Goal: Transaction & Acquisition: Purchase product/service

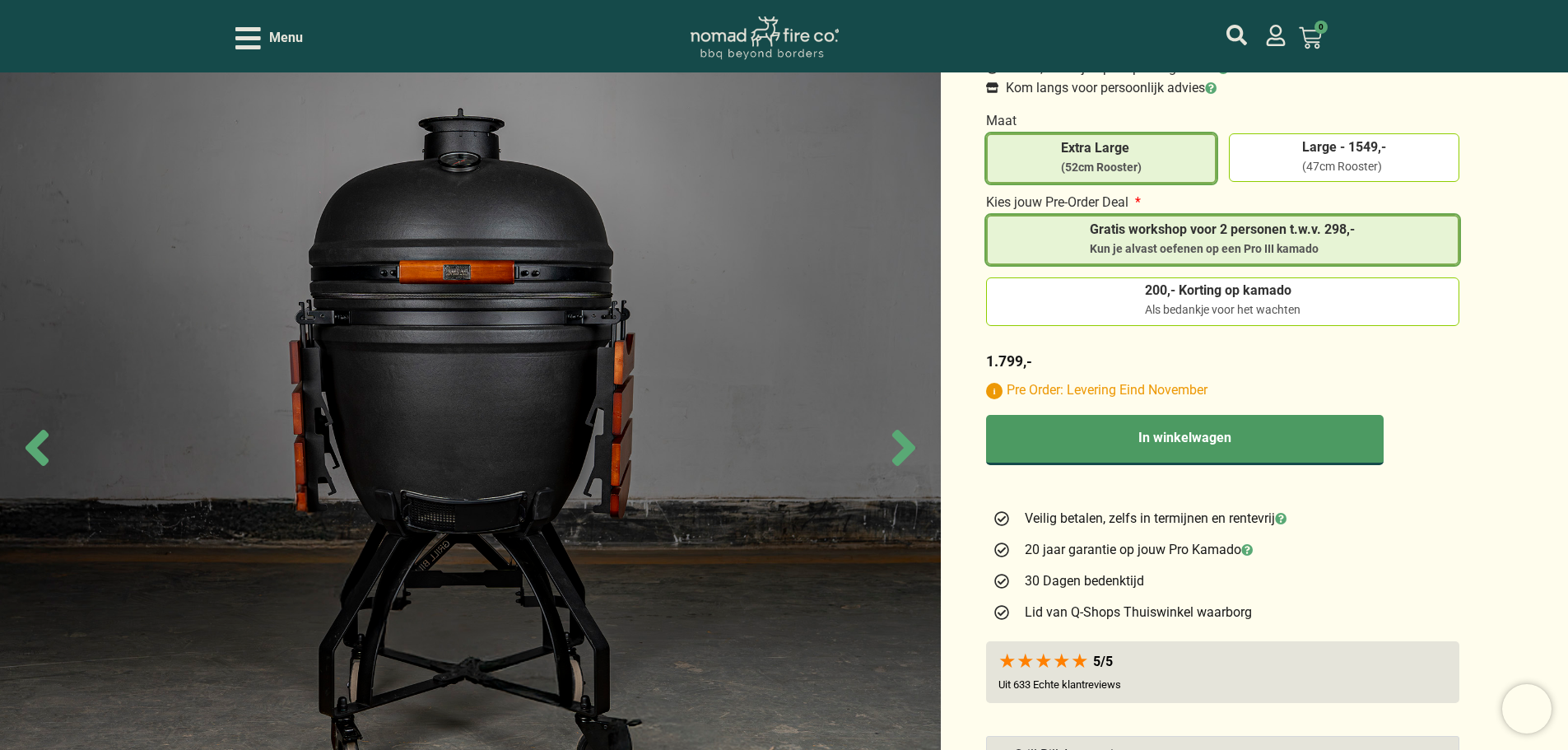
scroll to position [242, 0]
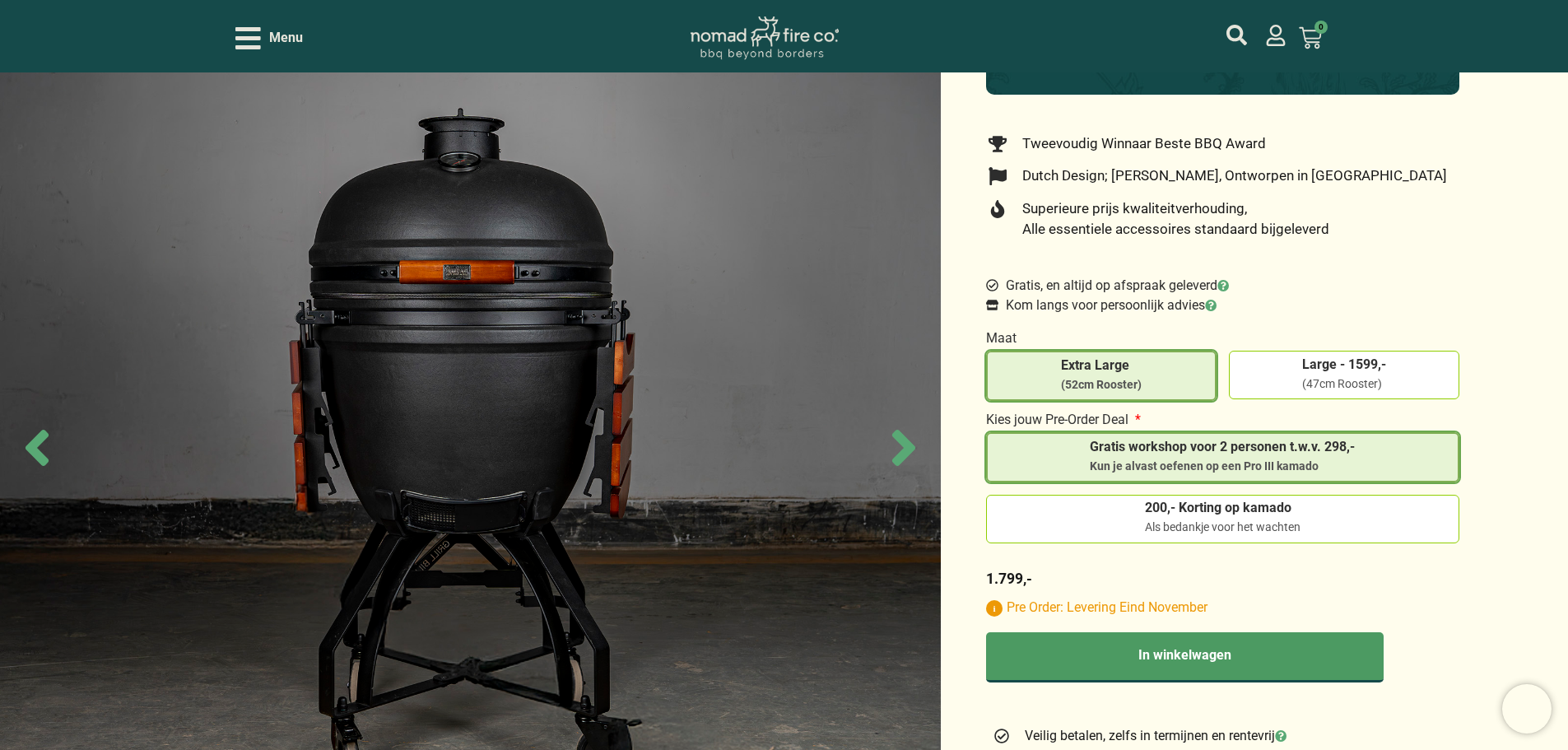
scroll to position [571, 0]
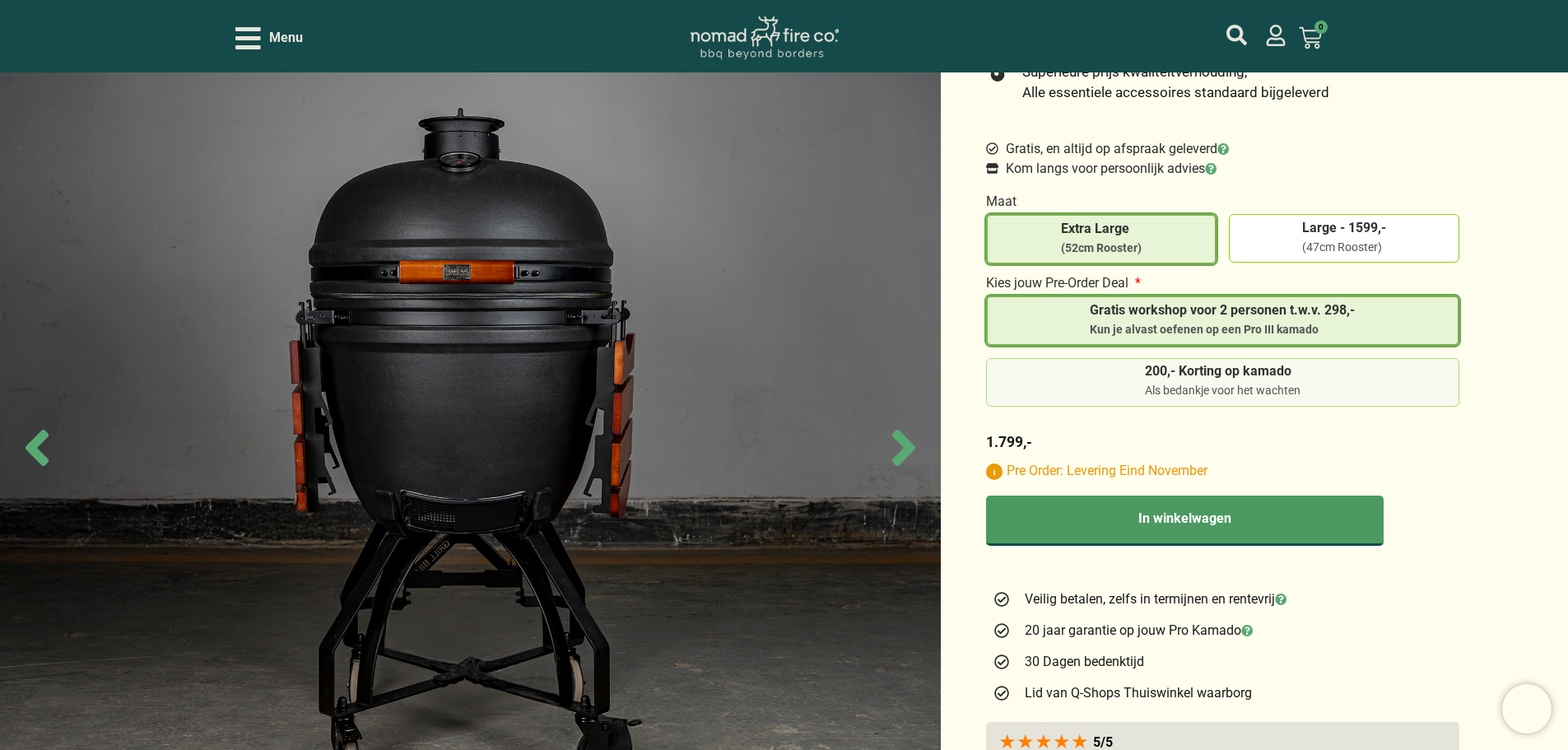
click at [1334, 390] on label "200,- Korting op kamado Als bedankje voor het wachten" at bounding box center [1223, 381] width 459 height 34
click at [0, 0] on input "200,- Korting op kamado Als bedankje voor het wachten" at bounding box center [0, 0] width 0 height 0
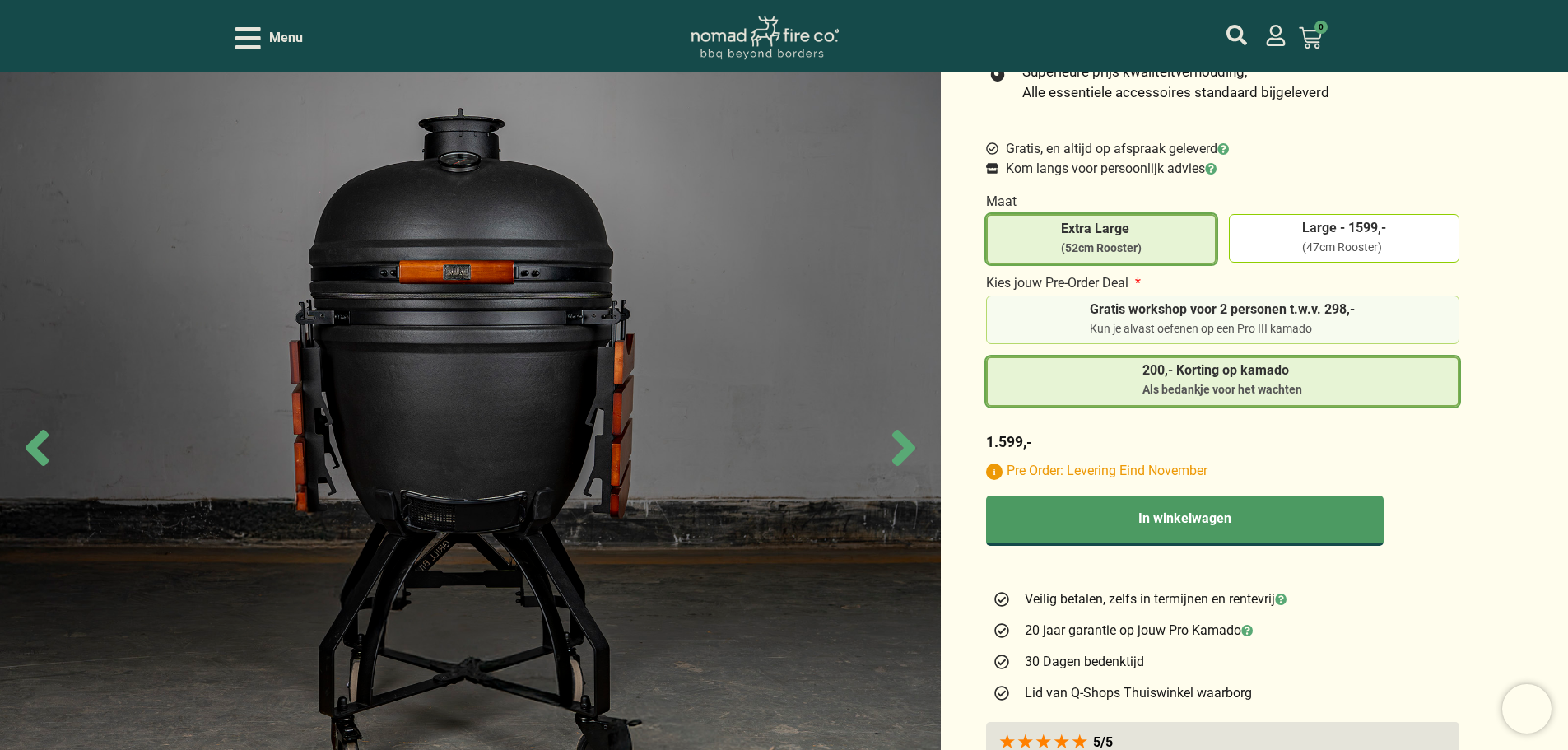
click at [1403, 335] on label "Gratis workshop voor 2 personen t.w.v. 298,- Kun je alvast oefenen op een Pro I…" at bounding box center [1223, 319] width 459 height 34
click at [0, 0] on input "Gratis workshop voor 2 personen t.w.v. 298,- Kun je alvast oefenen op een Pro I…" at bounding box center [0, 0] width 0 height 0
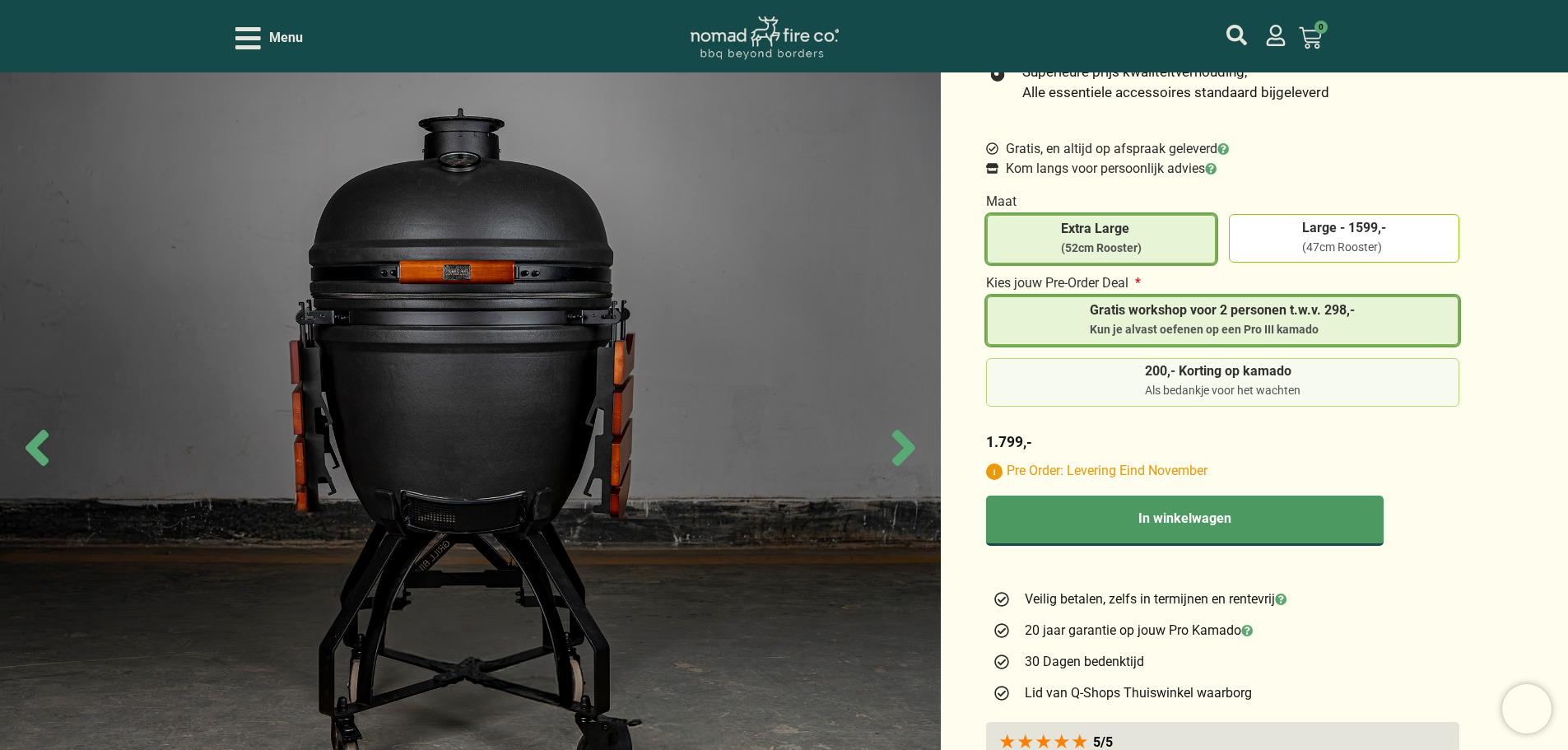
click at [1392, 362] on li "200,- Korting op kamado Als bedankje voor het wachten" at bounding box center [1222, 381] width 473 height 48
click at [1378, 394] on label "200,- Korting op kamado Als bedankje voor het wachten" at bounding box center [1223, 381] width 459 height 34
click at [0, 0] on input "200,- Korting op kamado Als bedankje voor het wachten" at bounding box center [0, 0] width 0 height 0
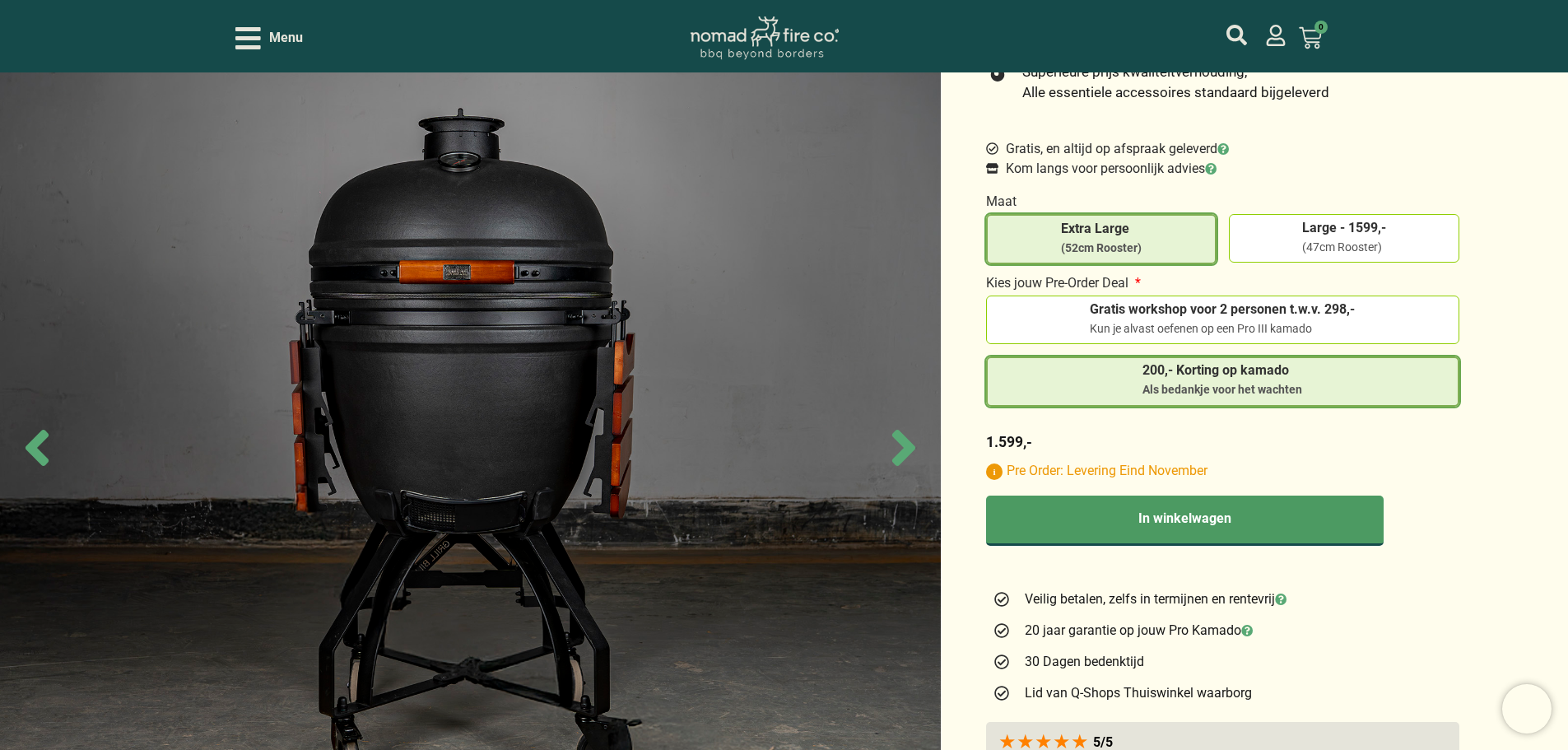
scroll to position [818, 0]
